Goal: Information Seeking & Learning: Learn about a topic

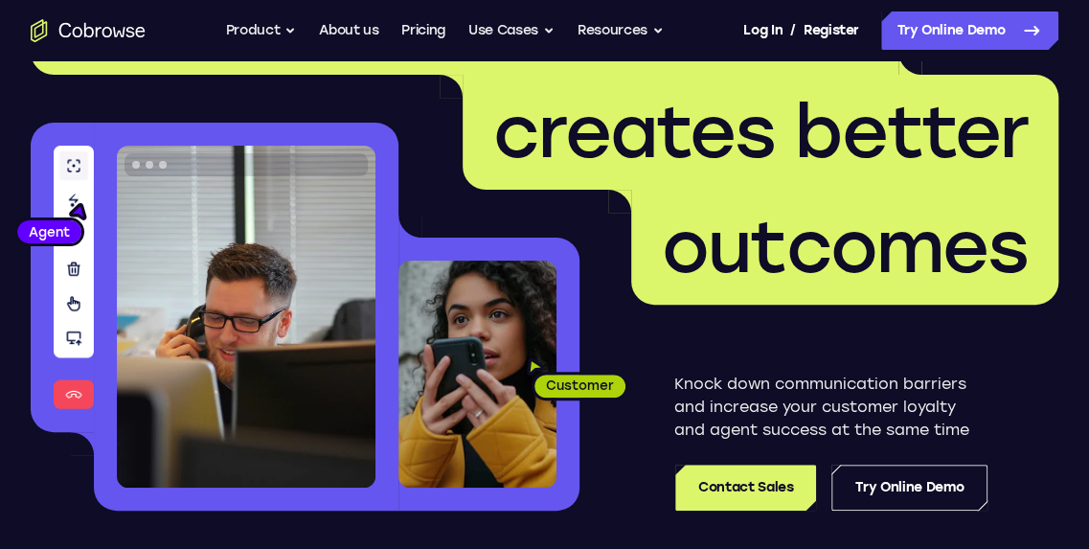
click at [764, 487] on link "Contact Sales" at bounding box center [745, 487] width 141 height 46
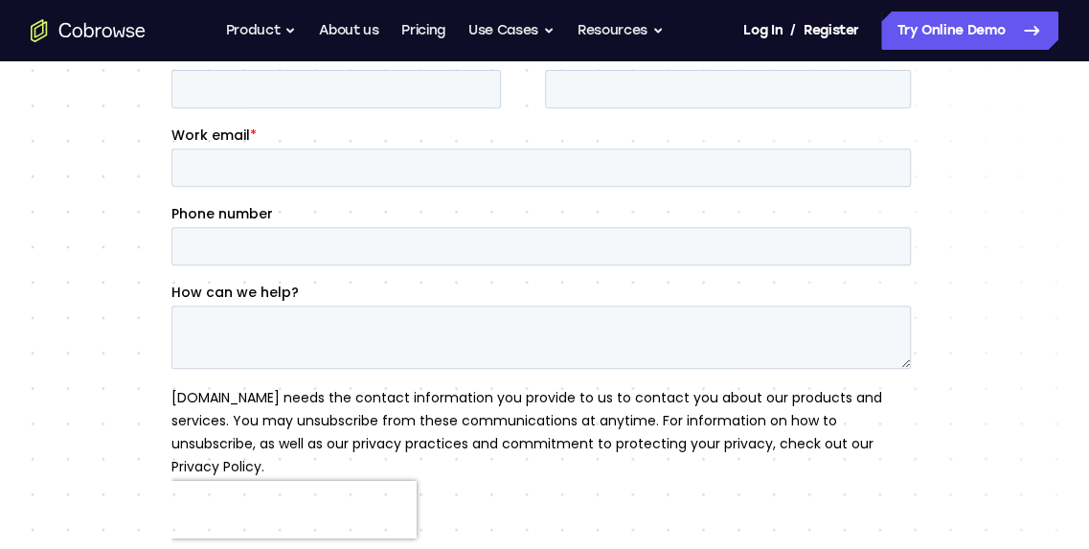
scroll to position [447, 0]
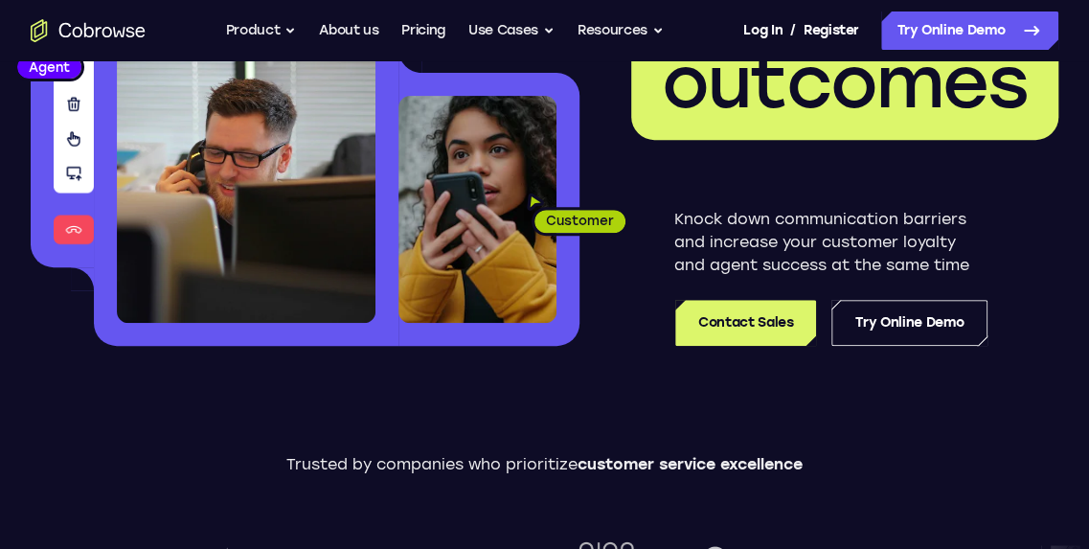
click at [899, 350] on header "Better communication creates better outcomes Customer Agent Agent Knock down co…" at bounding box center [544, 78] width 1089 height 643
click at [899, 342] on link "Try Online Demo" at bounding box center [909, 323] width 156 height 46
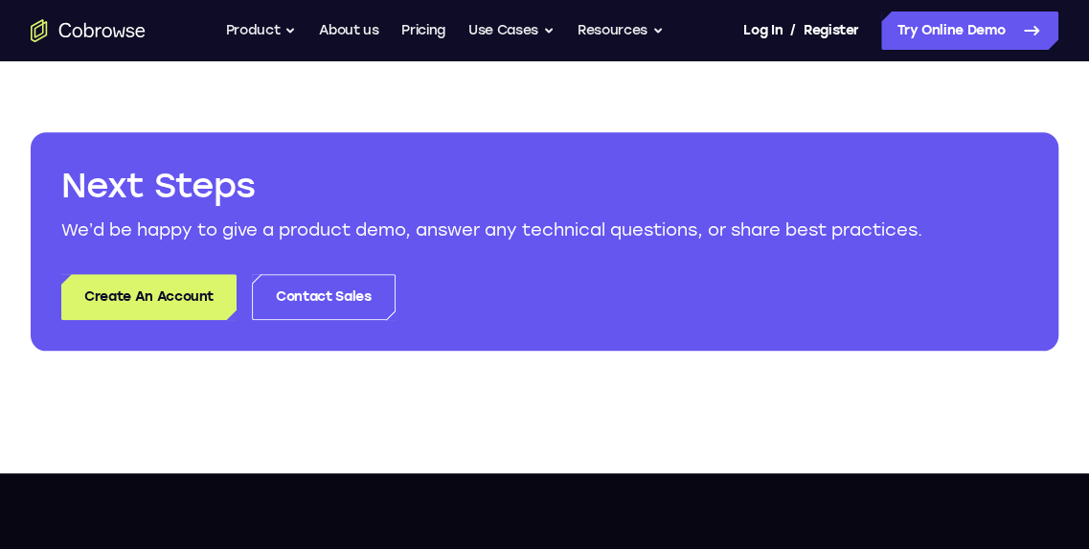
scroll to position [856, 0]
